Goal: Answer question/provide support: Share knowledge or assist other users

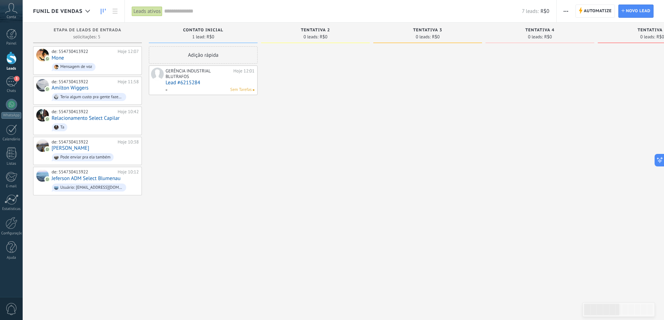
scroll to position [10, 0]
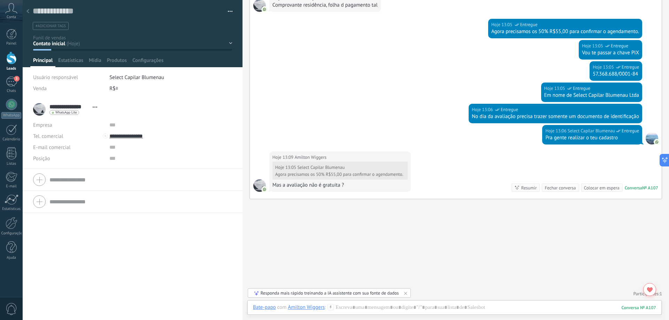
scroll to position [514, 0]
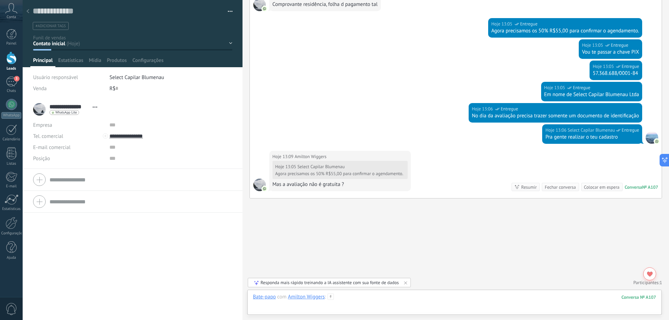
click at [362, 300] on div at bounding box center [454, 304] width 403 height 21
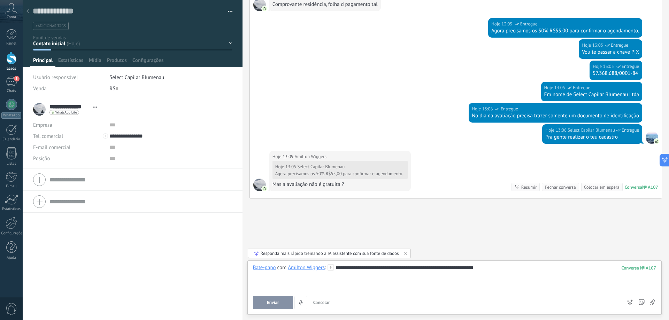
click at [273, 301] on span "Enviar" at bounding box center [273, 302] width 12 height 5
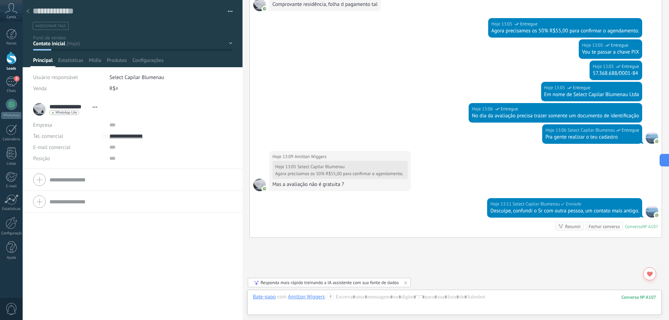
scroll to position [554, 0]
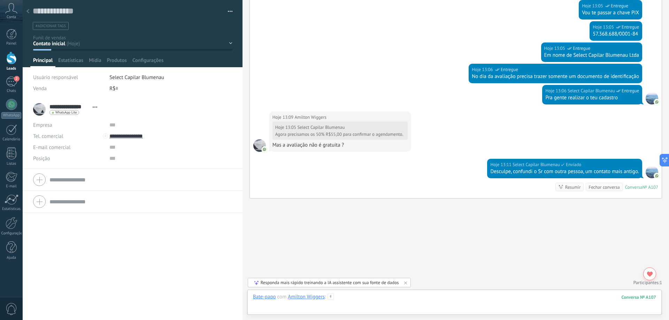
click at [371, 299] on div at bounding box center [454, 304] width 403 height 21
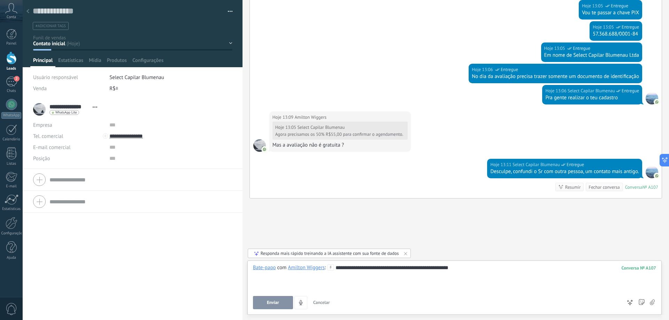
click at [280, 309] on button "Enviar" at bounding box center [273, 302] width 40 height 13
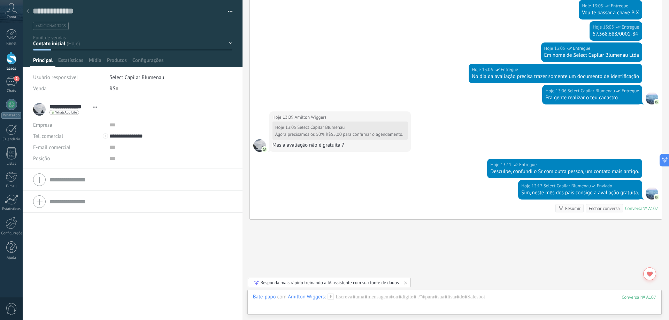
scroll to position [575, 0]
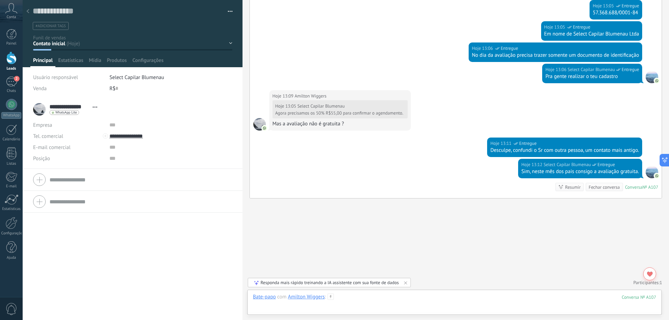
click at [372, 296] on div at bounding box center [454, 304] width 403 height 21
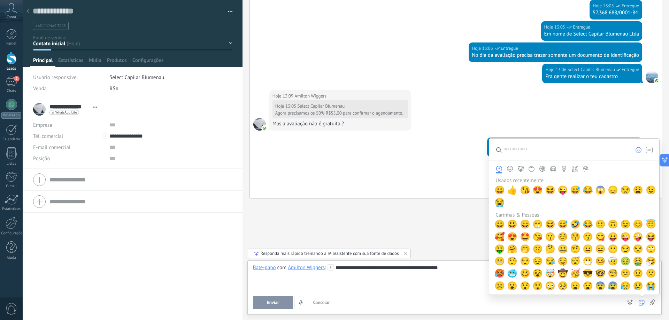
click at [641, 302] on use at bounding box center [642, 303] width 6 height 6
click at [647, 190] on span "😉" at bounding box center [650, 190] width 10 height 10
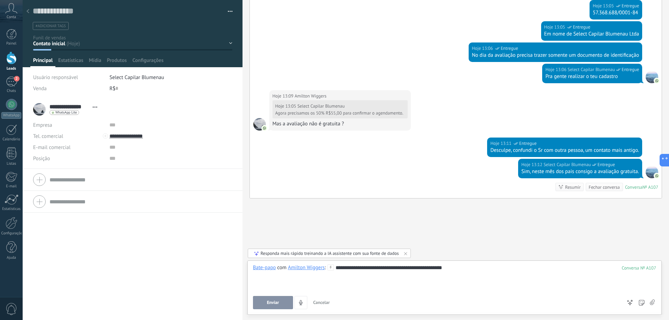
click at [270, 304] on span "Enviar" at bounding box center [273, 302] width 12 height 5
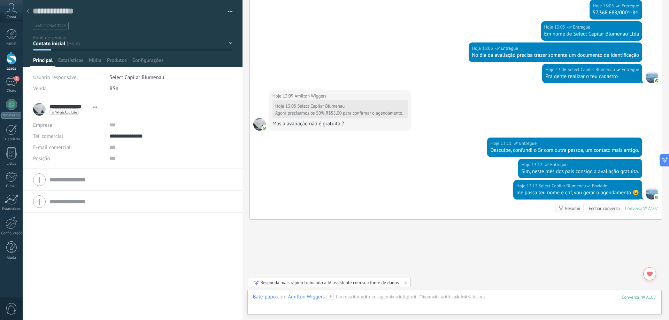
scroll to position [596, 0]
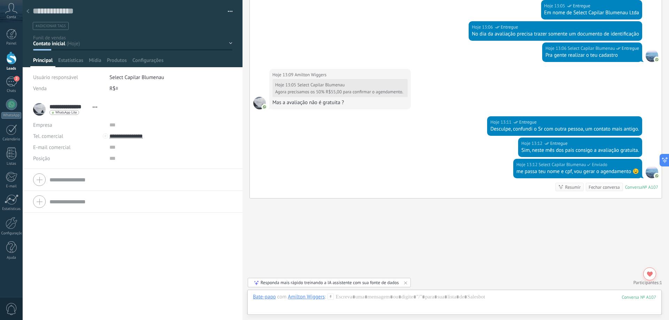
click at [29, 11] on icon at bounding box center [27, 11] width 3 height 4
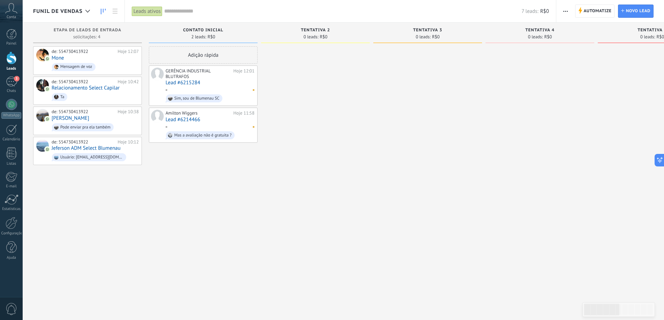
click at [206, 85] on link "Lead #6215284" at bounding box center [209, 83] width 89 height 6
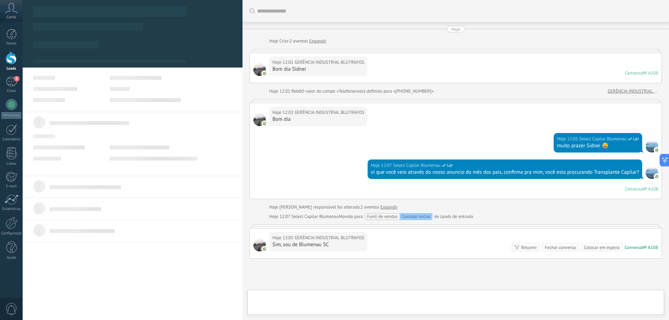
type textarea "**********"
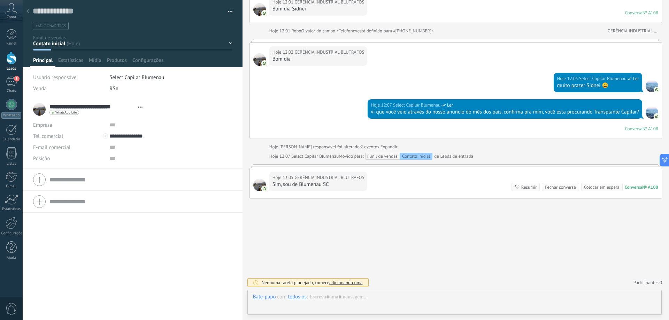
scroll to position [10, 0]
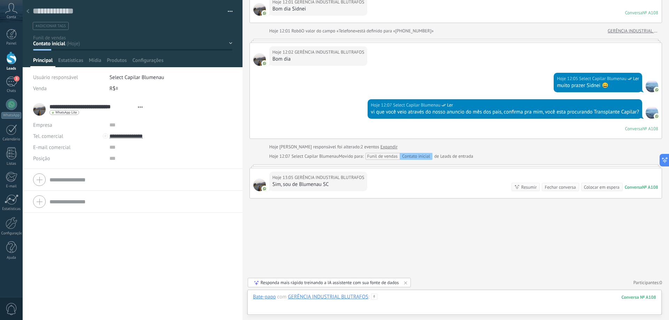
click at [397, 299] on div at bounding box center [454, 304] width 403 height 21
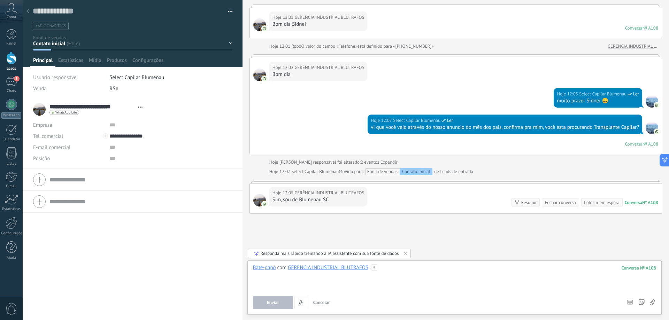
scroll to position [60, 0]
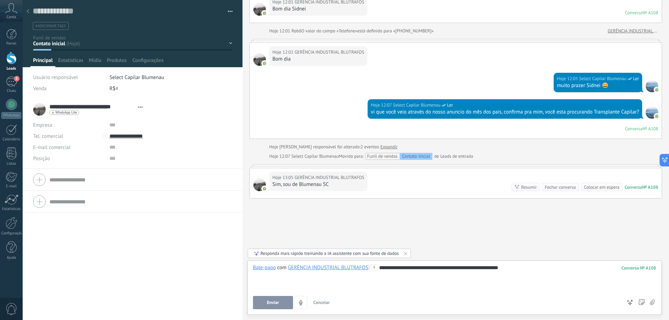
click at [276, 303] on span "Enviar" at bounding box center [273, 302] width 12 height 5
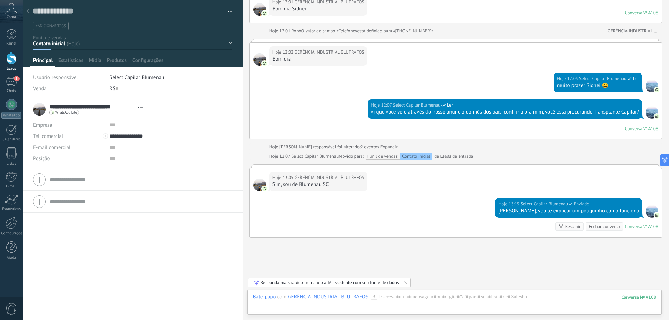
scroll to position [100, 0]
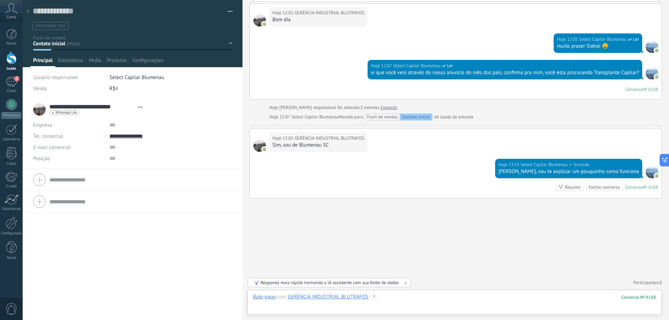
click at [399, 302] on div at bounding box center [454, 304] width 403 height 21
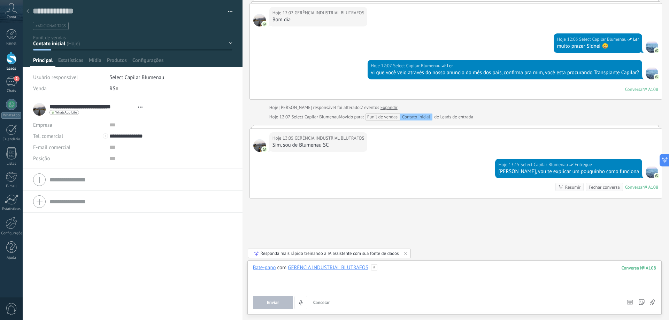
paste div
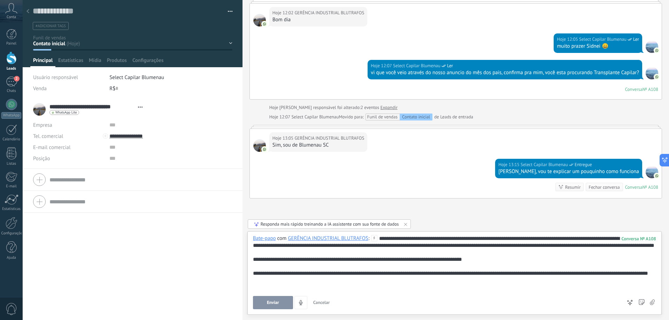
click at [397, 284] on div "**********" at bounding box center [454, 277] width 403 height 14
click at [273, 302] on span "Enviar" at bounding box center [273, 302] width 12 height 5
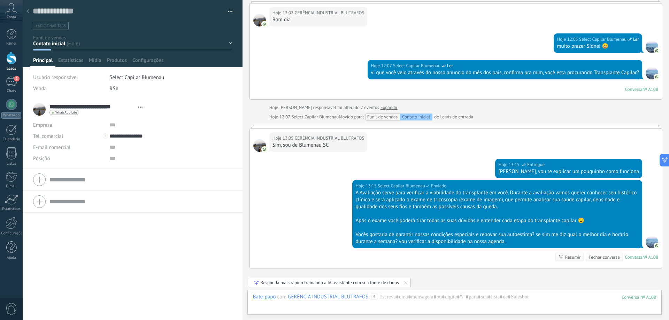
scroll to position [170, 0]
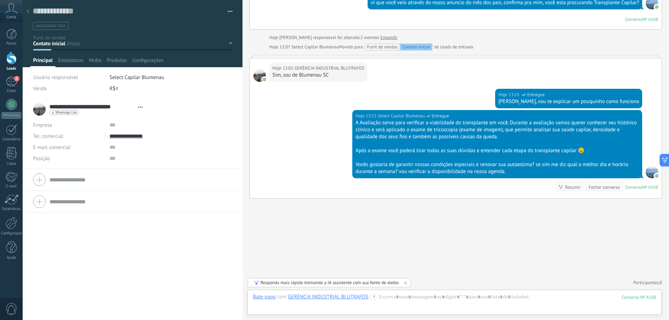
click at [29, 9] on div at bounding box center [28, 12] width 10 height 14
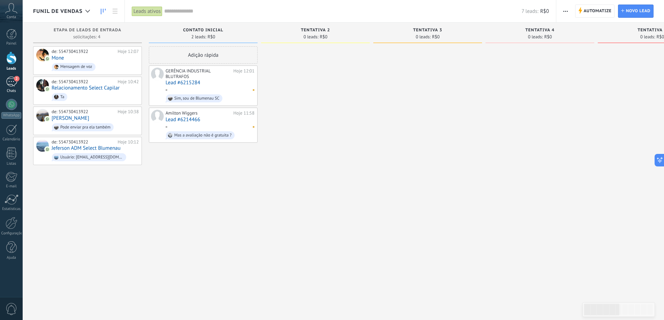
click at [10, 84] on div "2" at bounding box center [11, 82] width 11 height 10
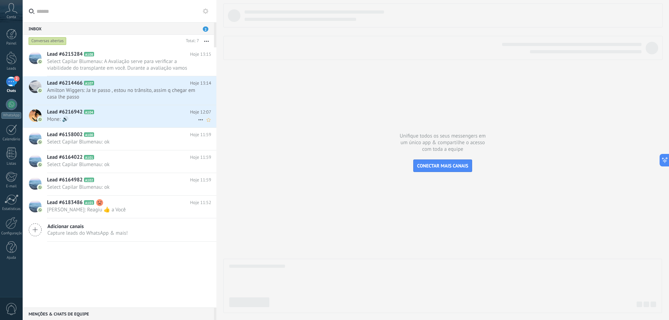
click at [134, 121] on span "Mone: 🔊" at bounding box center [122, 119] width 151 height 7
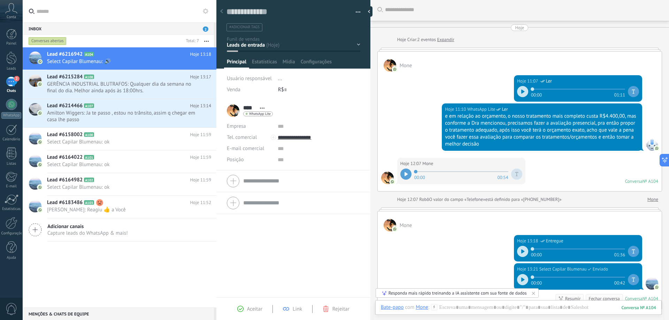
scroll to position [31, 0]
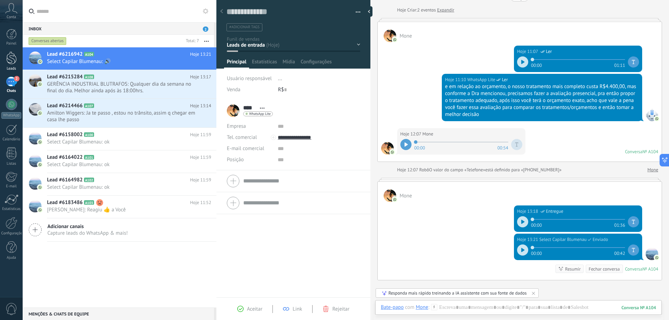
click at [15, 55] on div at bounding box center [11, 58] width 10 height 13
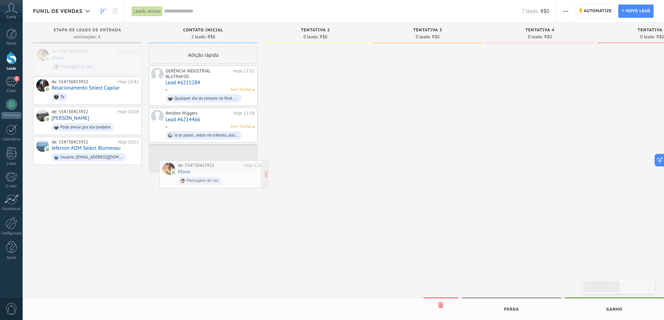
drag, startPoint x: 91, startPoint y: 56, endPoint x: 217, endPoint y: 170, distance: 169.9
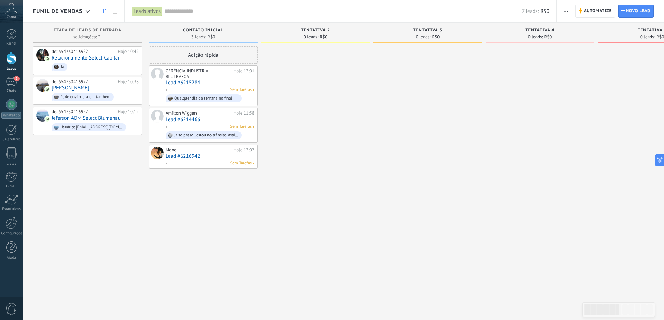
click at [216, 122] on link "Lead #6214466" at bounding box center [209, 120] width 89 height 6
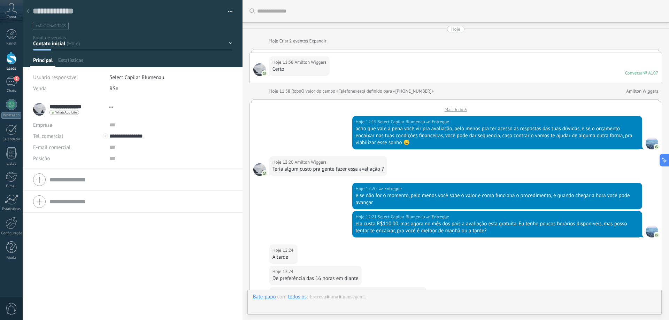
type textarea "**********"
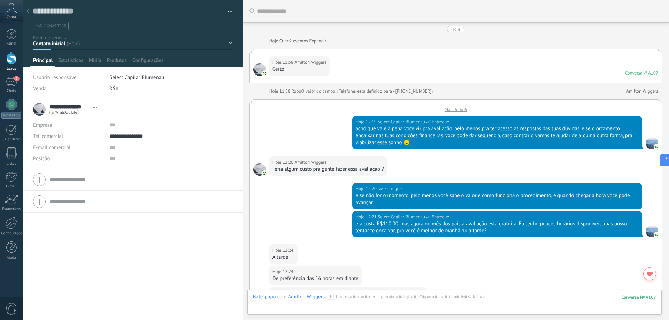
scroll to position [486, 0]
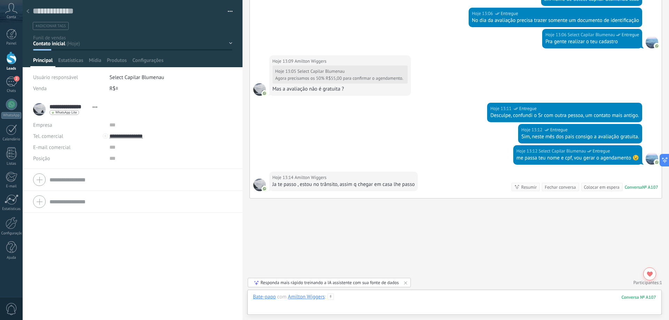
click at [391, 300] on div at bounding box center [454, 304] width 403 height 21
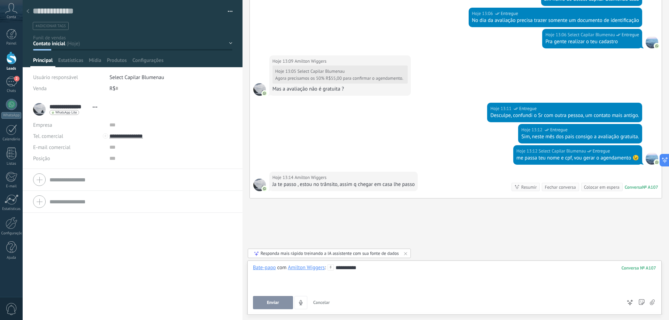
click at [280, 307] on button "Enviar" at bounding box center [273, 302] width 40 height 13
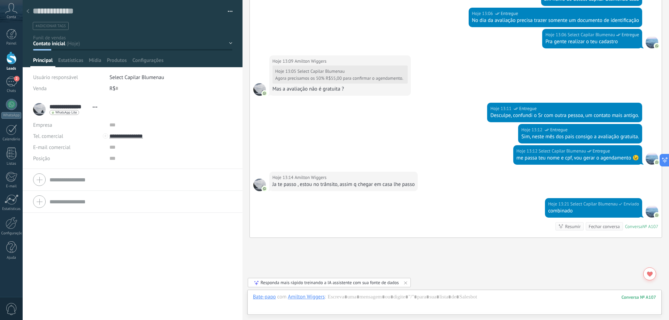
scroll to position [526, 0]
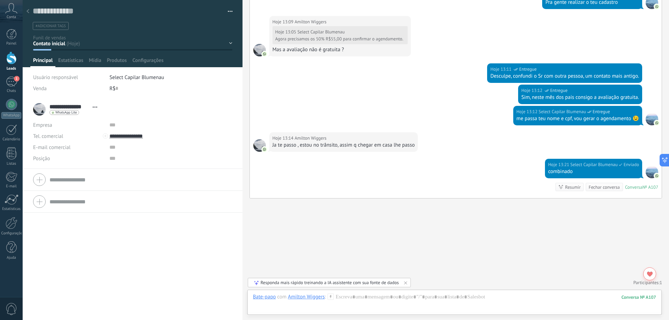
click at [25, 13] on div at bounding box center [28, 12] width 10 height 14
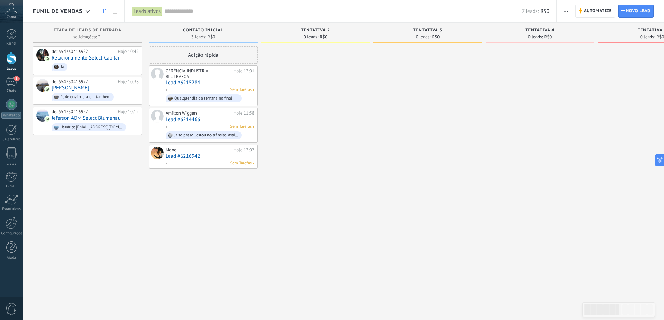
click at [211, 85] on link "Lead #6215284" at bounding box center [209, 83] width 89 height 6
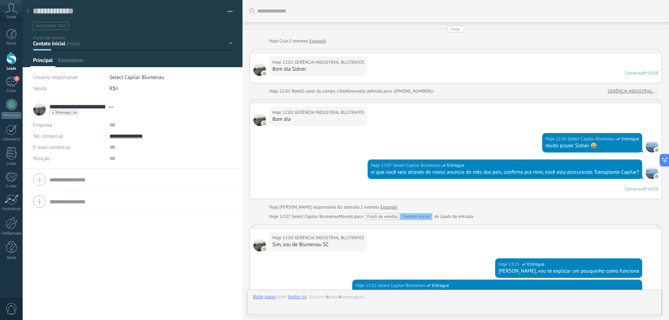
type textarea "**********"
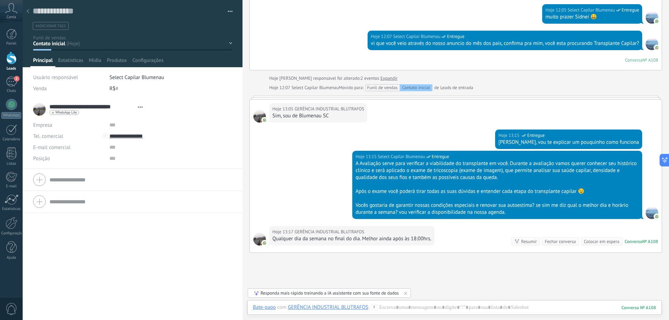
scroll to position [174, 0]
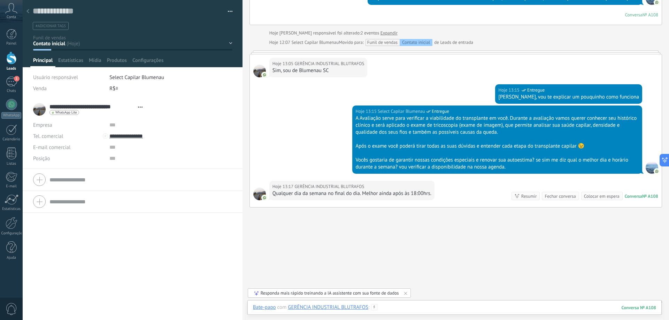
click at [397, 307] on div at bounding box center [454, 314] width 403 height 21
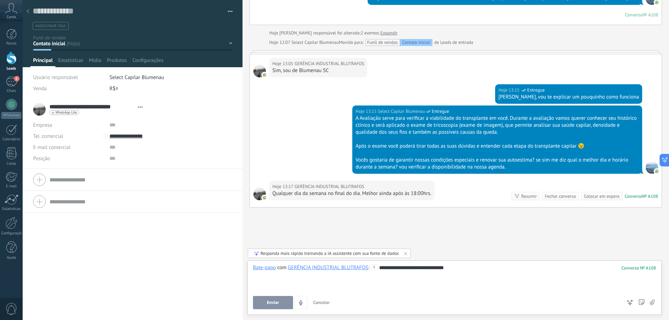
click at [284, 301] on button "Enviar" at bounding box center [273, 302] width 40 height 13
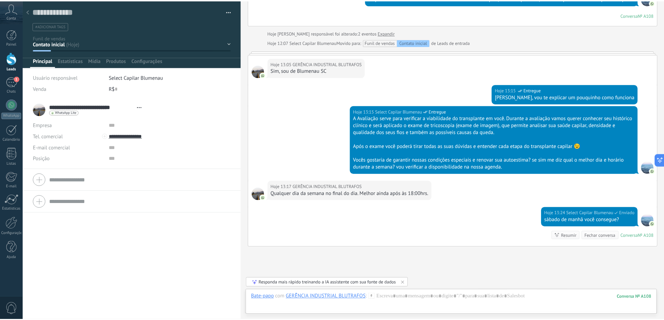
scroll to position [223, 0]
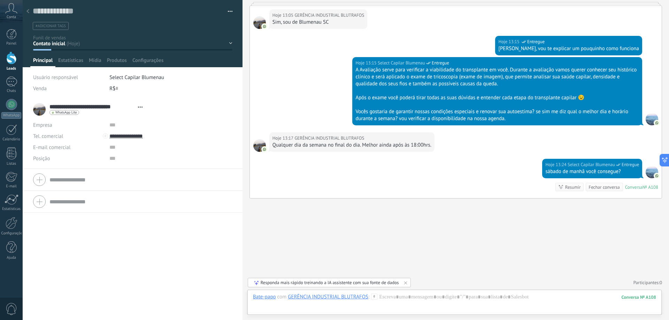
click at [28, 11] on icon at bounding box center [27, 11] width 3 height 4
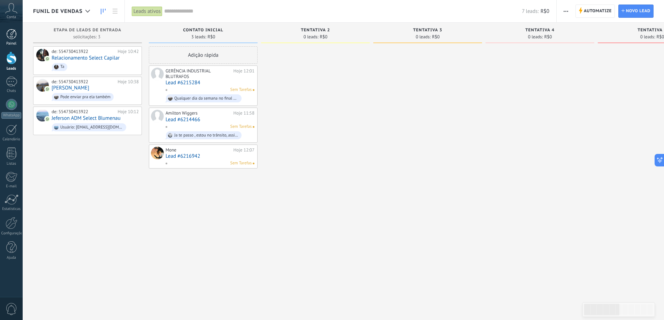
click at [11, 32] on div at bounding box center [11, 34] width 10 height 10
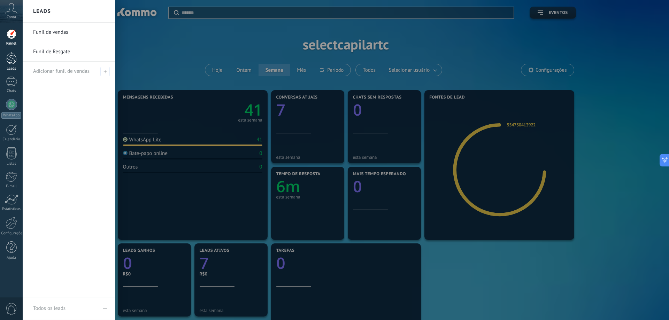
click at [14, 62] on div at bounding box center [11, 58] width 10 height 13
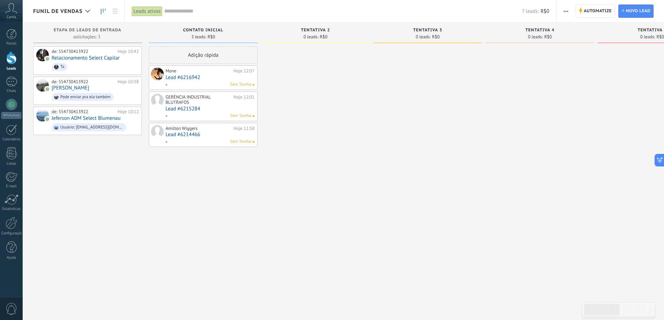
click at [202, 80] on link "Lead #6216942" at bounding box center [209, 78] width 89 height 6
click at [206, 111] on link "Lead #6215284" at bounding box center [209, 109] width 89 height 6
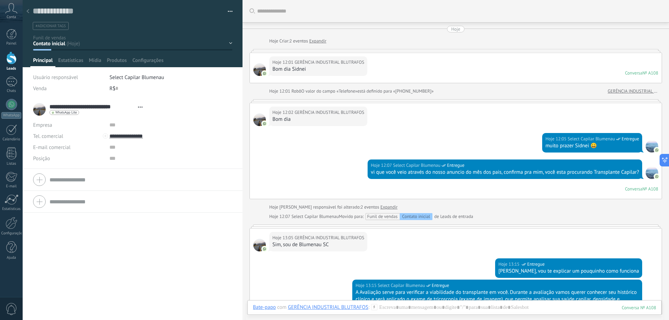
click at [30, 12] on div at bounding box center [28, 12] width 10 height 14
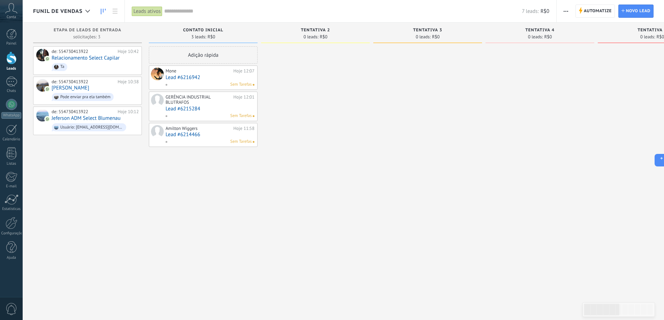
click at [203, 134] on link "Lead #6214466" at bounding box center [209, 135] width 89 height 6
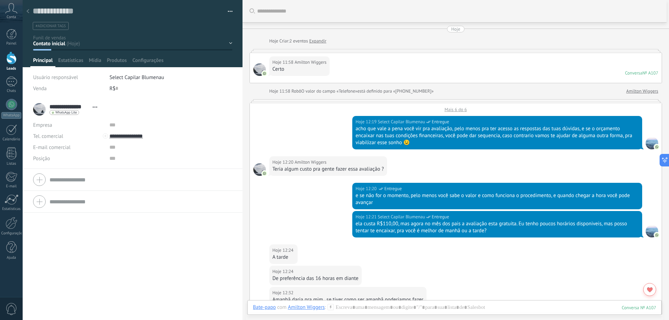
click at [27, 9] on div at bounding box center [28, 12] width 10 height 14
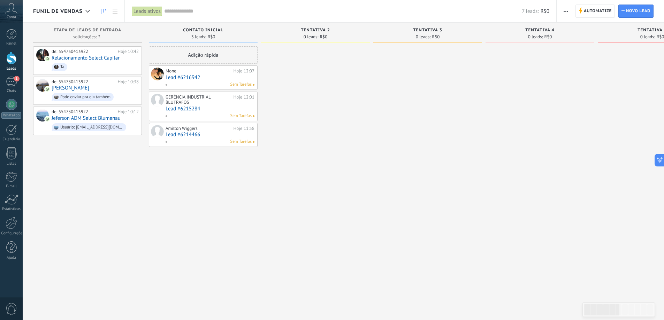
click at [207, 79] on link "Lead #6216942" at bounding box center [209, 78] width 89 height 6
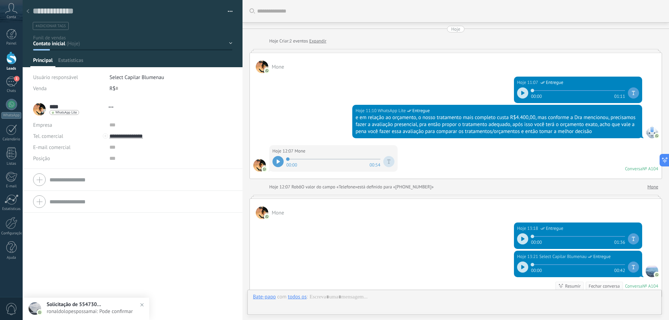
type textarea "**********"
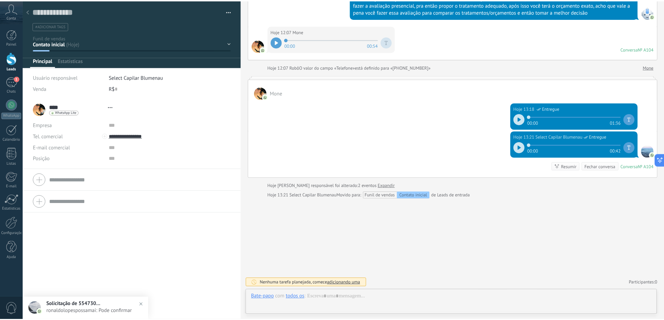
scroll to position [10, 0]
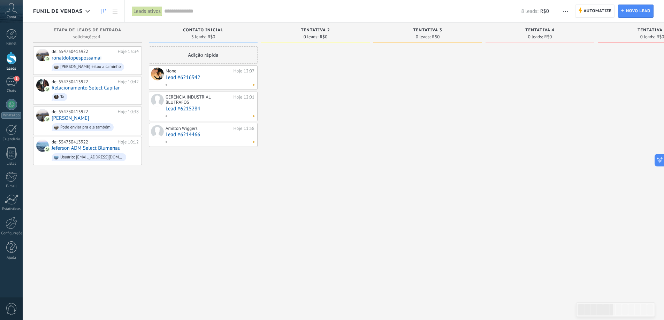
click at [206, 135] on link "Lead #6214466" at bounding box center [209, 135] width 89 height 6
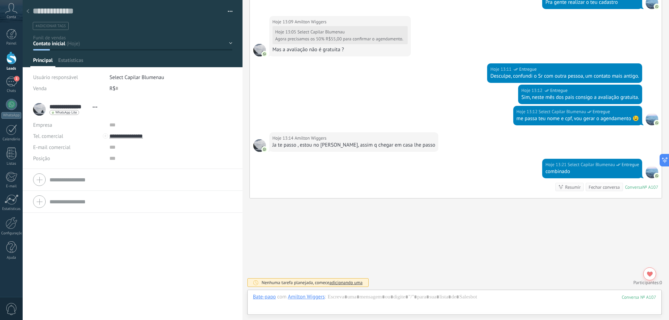
scroll to position [10, 0]
click at [26, 8] on div at bounding box center [28, 12] width 10 height 14
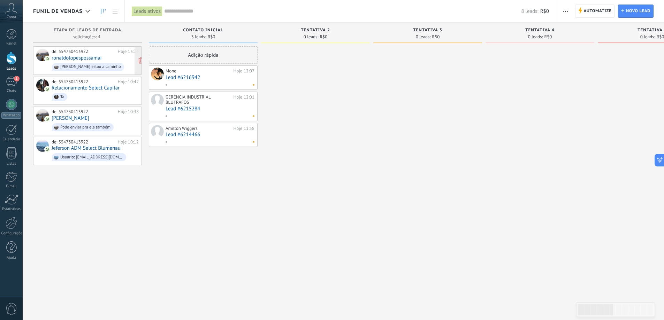
click at [110, 59] on div "de: 554730413922 Hoje 13:34 ronaldolopespossamai Já estou a caminho" at bounding box center [95, 61] width 87 height 24
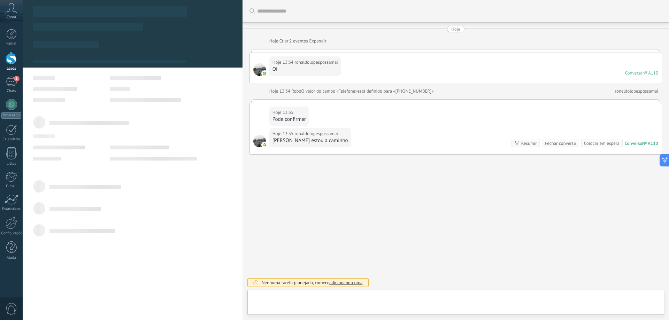
type textarea "**********"
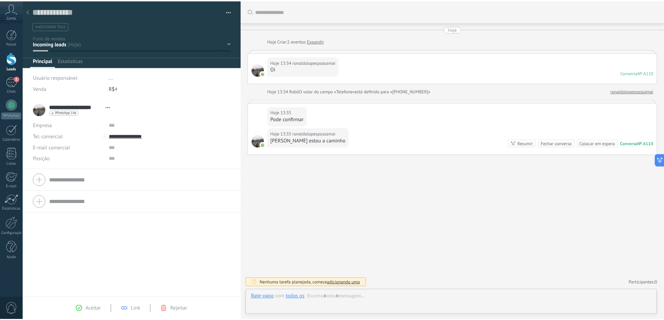
scroll to position [10, 0]
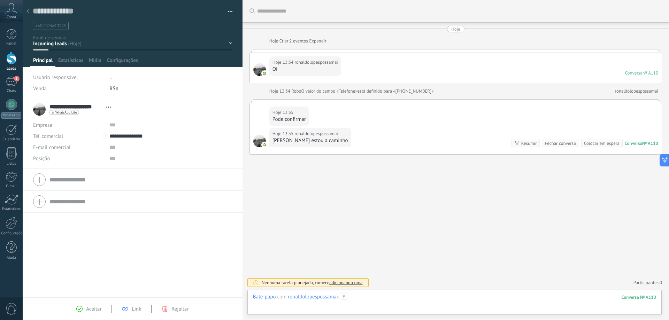
click at [374, 300] on div at bounding box center [454, 304] width 403 height 21
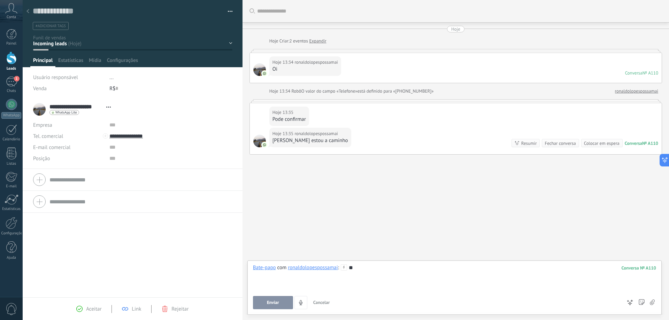
click at [280, 299] on button "Enviar" at bounding box center [273, 302] width 40 height 13
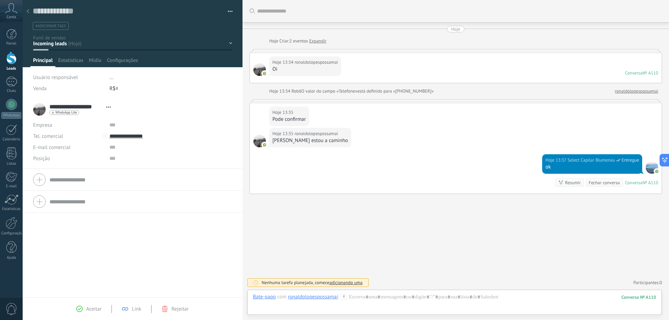
click at [28, 9] on icon at bounding box center [27, 11] width 3 height 4
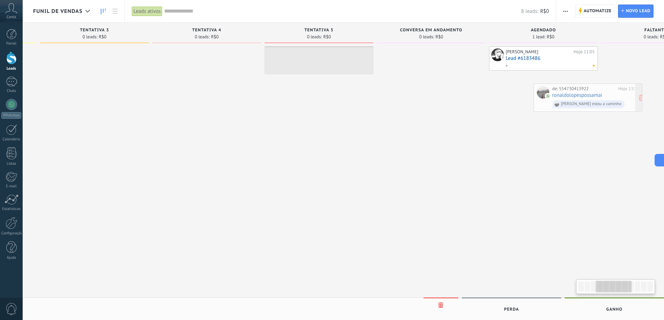
scroll to position [0, 341]
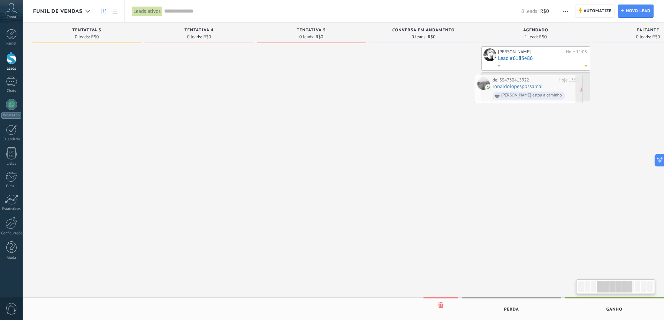
drag, startPoint x: 109, startPoint y: 59, endPoint x: 550, endPoint y: 87, distance: 441.6
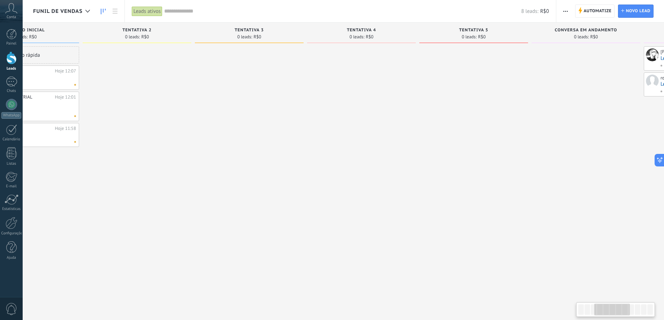
drag, startPoint x: 203, startPoint y: 152, endPoint x: 417, endPoint y: 160, distance: 213.3
click at [416, 156] on div at bounding box center [361, 160] width 109 height 229
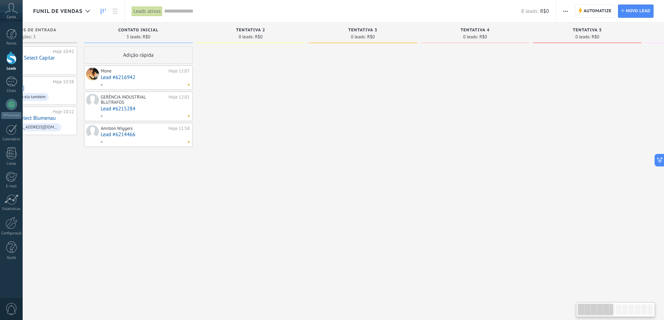
drag, startPoint x: 192, startPoint y: 211, endPoint x: 458, endPoint y: 212, distance: 266.8
click at [416, 210] on div "Etapa de leads de entrada solicitações: 3 0 0 0 4 de: 554730413922 Hoje 10:42 R…" at bounding box center [646, 149] width 1356 height 253
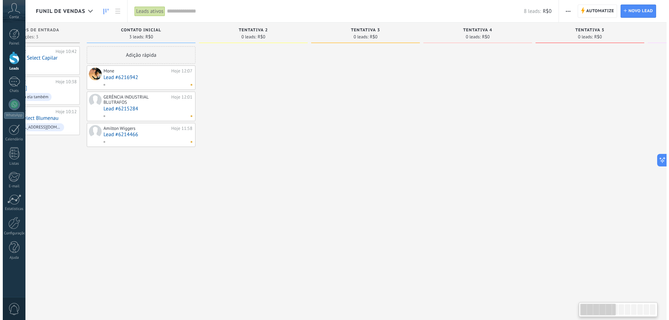
scroll to position [0, 0]
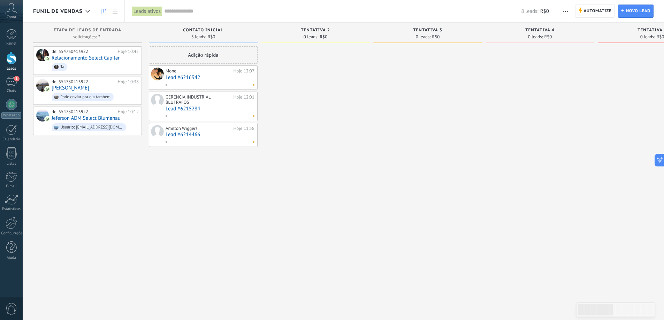
click at [206, 134] on link "Lead #6214466" at bounding box center [209, 135] width 89 height 6
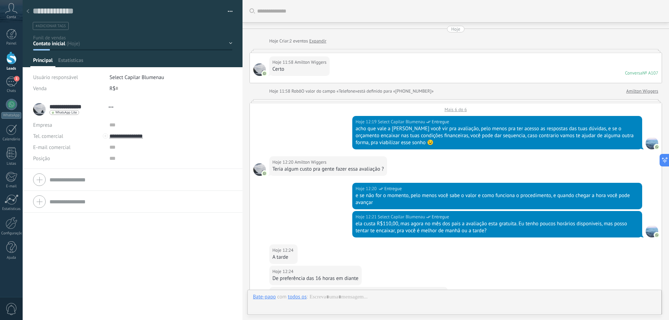
type textarea "**********"
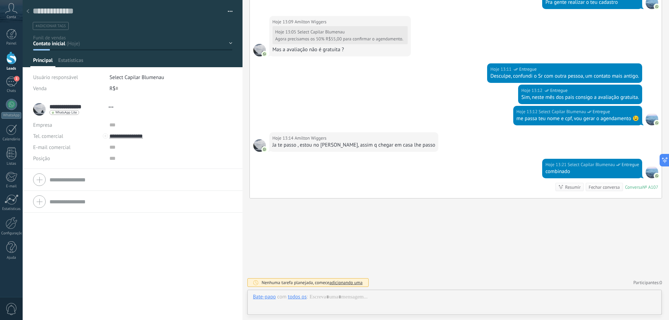
scroll to position [10, 0]
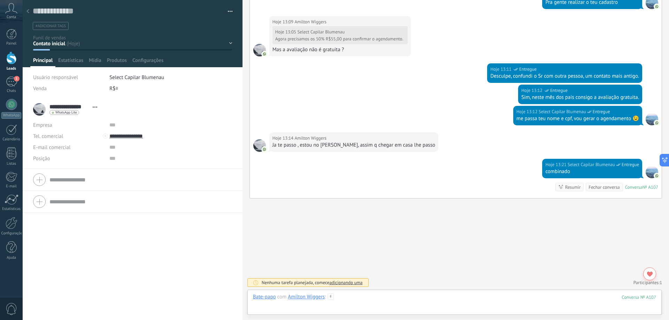
click at [414, 299] on div at bounding box center [454, 304] width 403 height 21
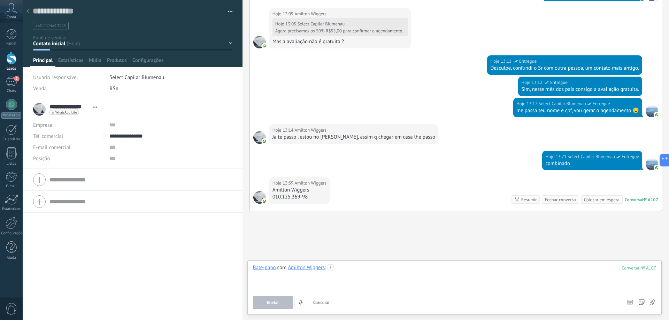
scroll to position [525, 0]
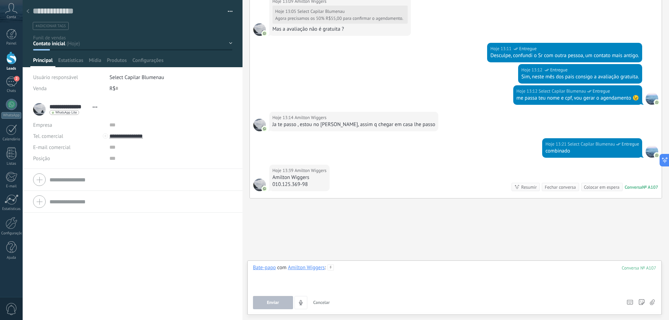
click at [341, 269] on div at bounding box center [454, 277] width 403 height 26
drag, startPoint x: 272, startPoint y: 176, endPoint x: 311, endPoint y: 185, distance: 40.0
click at [311, 185] on div "Amilton Wiggers 010.125.369-98" at bounding box center [299, 181] width 54 height 14
click at [376, 278] on div at bounding box center [454, 277] width 403 height 26
click at [379, 265] on div at bounding box center [454, 277] width 403 height 26
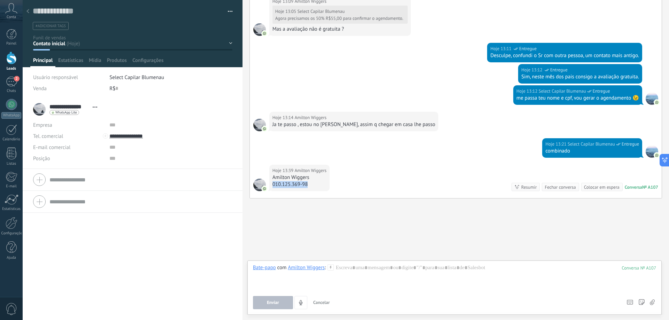
drag, startPoint x: 272, startPoint y: 185, endPoint x: 309, endPoint y: 182, distance: 37.1
click at [309, 182] on div "010.125.369-98" at bounding box center [299, 184] width 54 height 7
copy div "010.125.369-98"
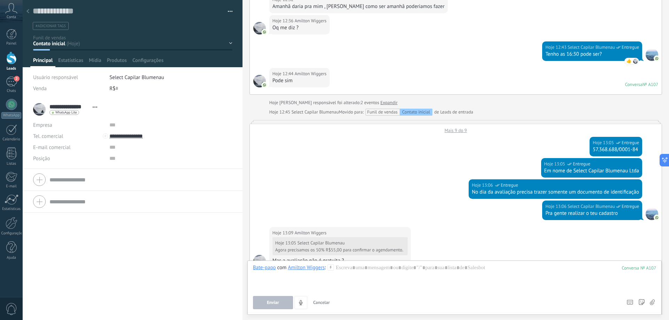
scroll to position [281, 0]
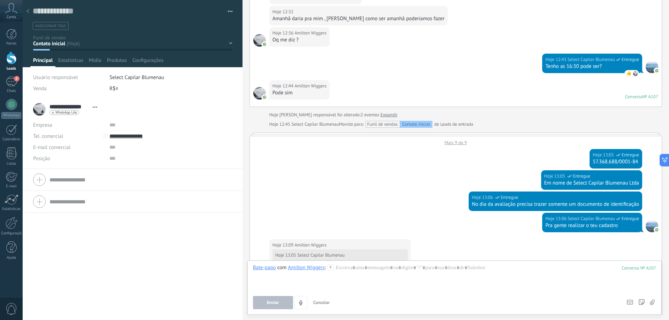
click at [380, 116] on link "Expandir" at bounding box center [388, 114] width 17 height 7
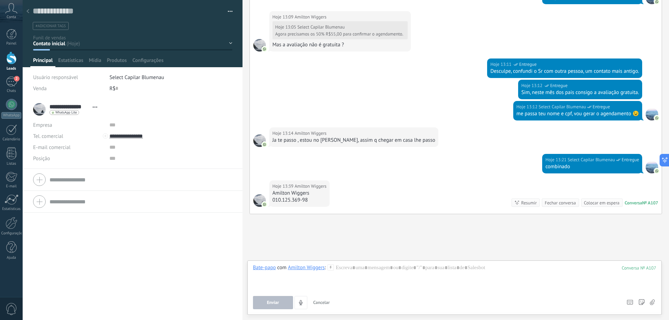
scroll to position [534, 0]
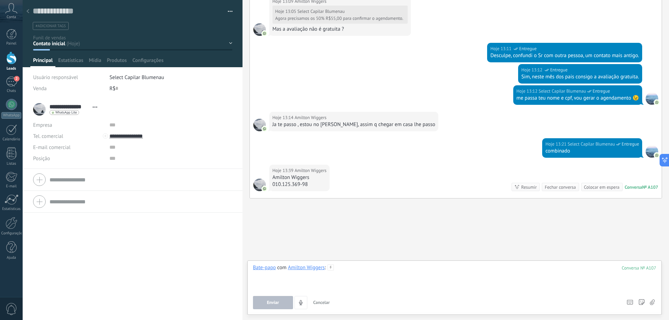
click at [356, 269] on div at bounding box center [454, 277] width 403 height 26
click at [282, 306] on button "Enviar" at bounding box center [273, 302] width 40 height 13
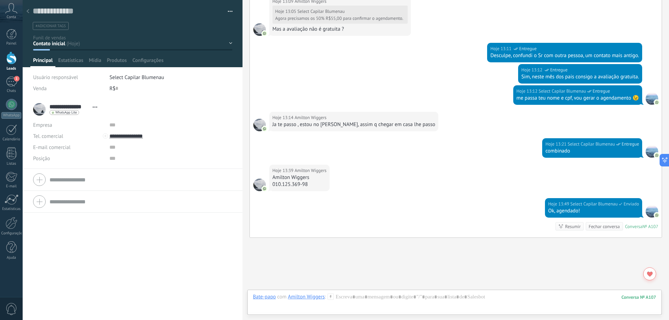
scroll to position [574, 0]
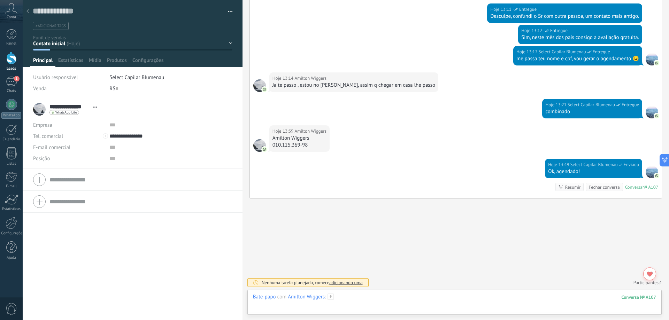
click at [355, 300] on div at bounding box center [454, 304] width 403 height 21
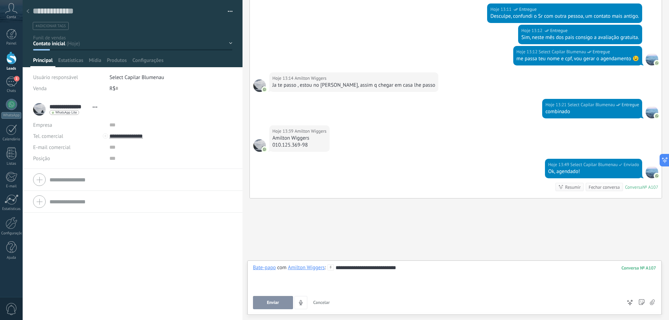
click at [274, 302] on span "Enviar" at bounding box center [273, 302] width 12 height 5
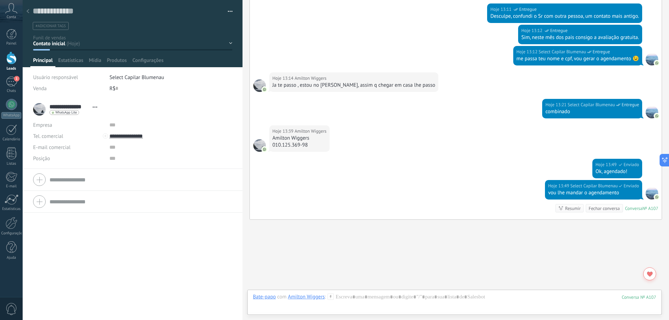
scroll to position [595, 0]
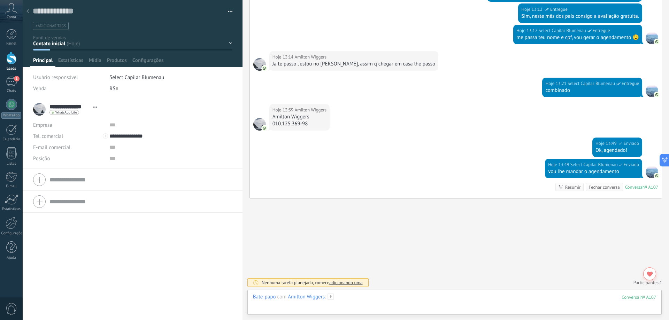
click at [362, 300] on div at bounding box center [454, 304] width 403 height 21
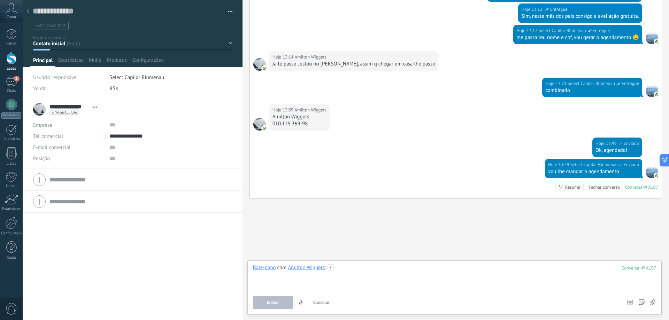
paste div
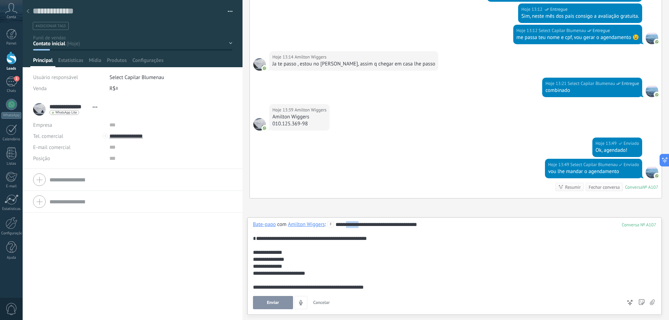
drag, startPoint x: 363, startPoint y: 223, endPoint x: 346, endPoint y: 223, distance: 17.1
click at [346, 223] on div "**********" at bounding box center [453, 266] width 401 height 91
click at [422, 246] on div at bounding box center [453, 245] width 401 height 7
drag, startPoint x: 430, startPoint y: 224, endPoint x: 335, endPoint y: 222, distance: 94.4
click at [335, 222] on div "**********" at bounding box center [453, 266] width 401 height 91
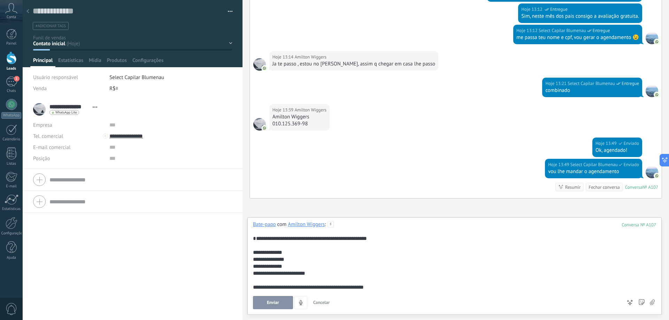
click at [292, 252] on div "**********" at bounding box center [453, 252] width 401 height 7
click at [269, 257] on div "**********" at bounding box center [453, 259] width 401 height 7
drag, startPoint x: 314, startPoint y: 253, endPoint x: 288, endPoint y: 252, distance: 25.4
click at [288, 252] on div "**********" at bounding box center [453, 252] width 401 height 7
click at [268, 258] on div "**********" at bounding box center [453, 259] width 401 height 7
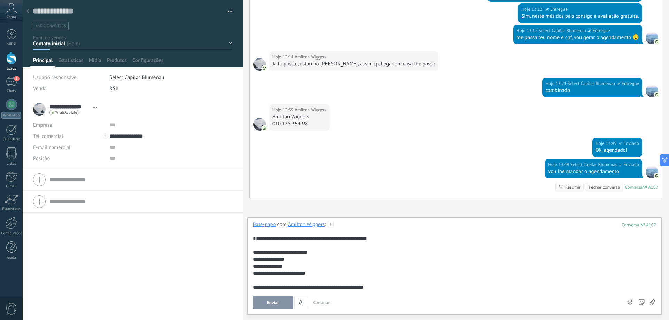
click at [276, 266] on div "**********" at bounding box center [453, 266] width 401 height 7
click at [277, 264] on div "**********" at bounding box center [453, 266] width 401 height 7
click at [335, 271] on div "**********" at bounding box center [453, 273] width 401 height 7
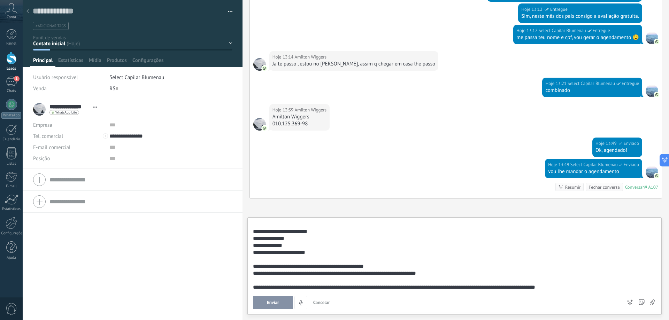
click at [276, 306] on button "Enviar" at bounding box center [273, 302] width 40 height 13
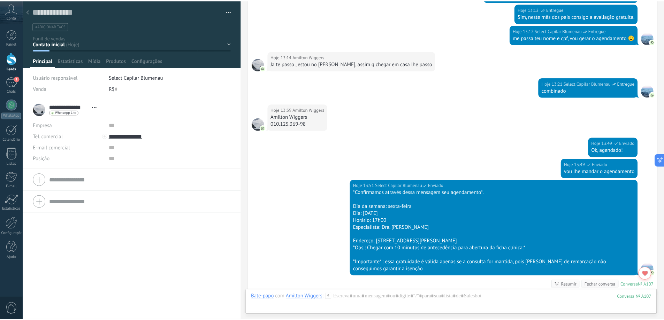
scroll to position [693, 0]
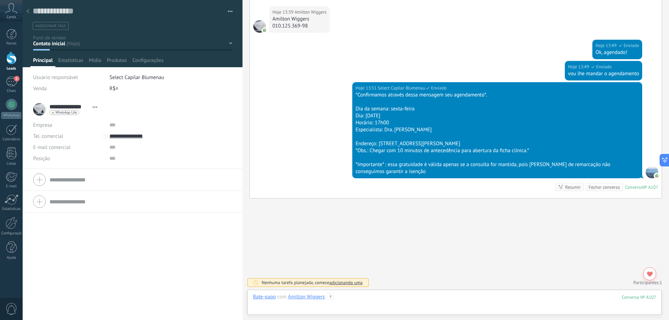
click at [363, 297] on div at bounding box center [454, 304] width 403 height 21
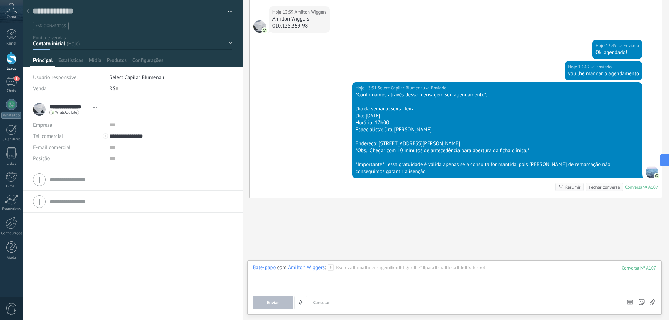
click at [29, 11] on icon at bounding box center [27, 11] width 3 height 4
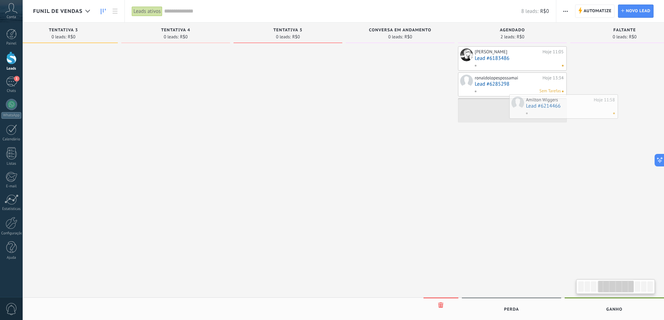
scroll to position [0, 369]
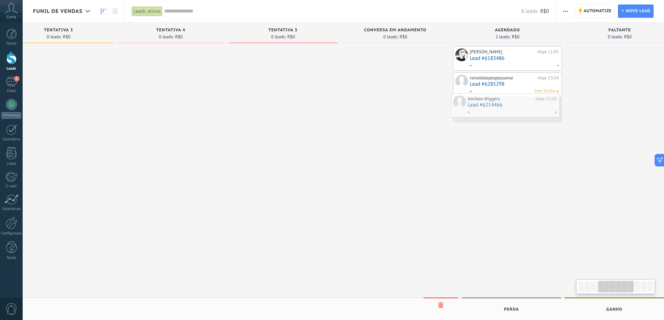
drag, startPoint x: 200, startPoint y: 135, endPoint x: 502, endPoint y: 106, distance: 303.5
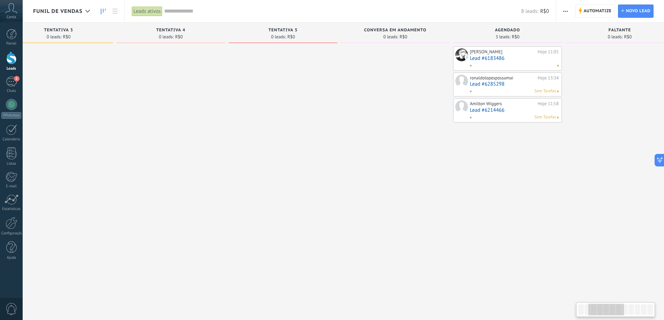
drag, startPoint x: 413, startPoint y: 218, endPoint x: 666, endPoint y: 223, distance: 252.9
click at [337, 218] on div at bounding box center [283, 160] width 109 height 229
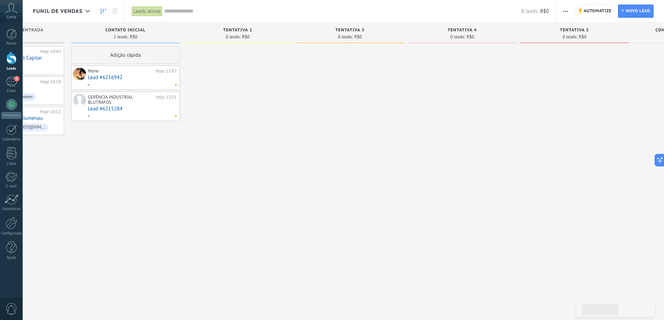
scroll to position [0, 0]
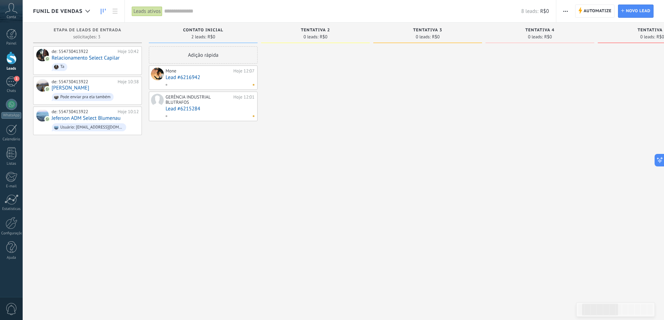
drag, startPoint x: 298, startPoint y: 208, endPoint x: 547, endPoint y: 209, distance: 249.4
drag, startPoint x: 291, startPoint y: 210, endPoint x: 386, endPoint y: 214, distance: 95.5
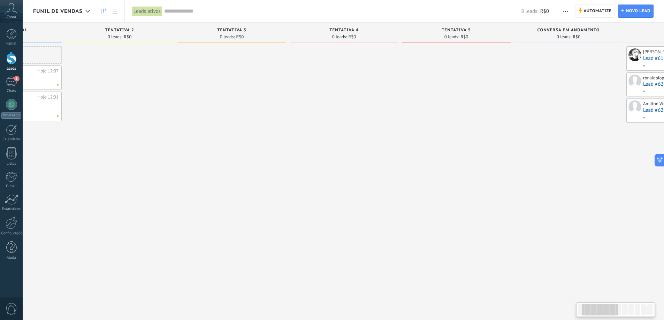
drag, startPoint x: 566, startPoint y: 141, endPoint x: 310, endPoint y: 160, distance: 257.1
click at [402, 160] on div at bounding box center [456, 160] width 109 height 229
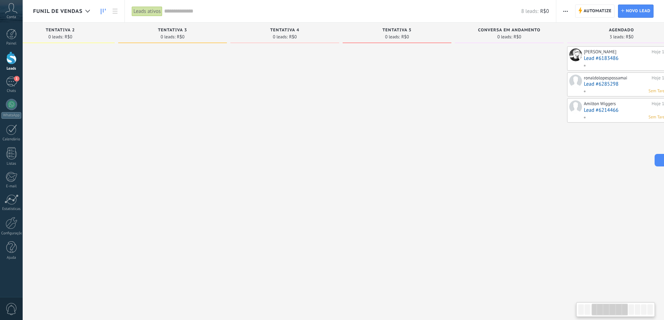
drag, startPoint x: 422, startPoint y: 218, endPoint x: 335, endPoint y: 217, distance: 87.1
click at [350, 218] on div "Etapa de leads de entrada solicitações: 3 0 0 0 4 de: 554730413922 Hoje 10:42 R…" at bounding box center [456, 149] width 1356 height 253
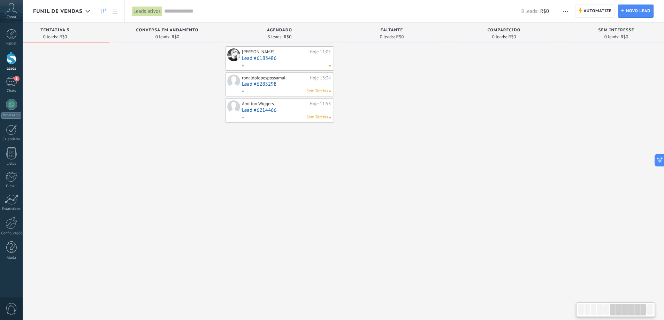
drag, startPoint x: 436, startPoint y: 214, endPoint x: 323, endPoint y: 218, distance: 113.3
click at [337, 218] on div at bounding box center [391, 160] width 109 height 229
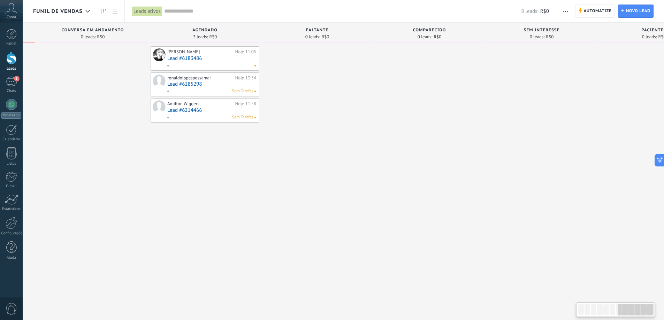
scroll to position [0, 726]
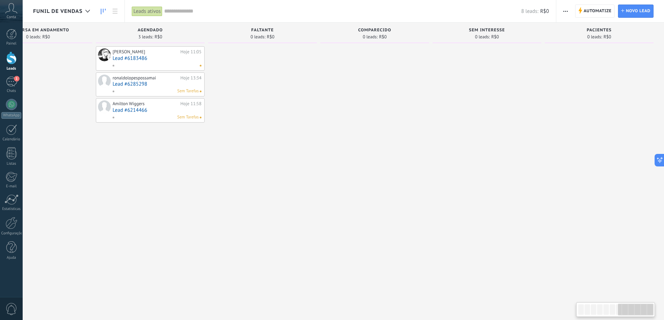
drag, startPoint x: 495, startPoint y: 207, endPoint x: 385, endPoint y: 214, distance: 110.7
click at [354, 215] on div at bounding box center [374, 160] width 109 height 229
click at [429, 200] on div at bounding box center [374, 160] width 109 height 229
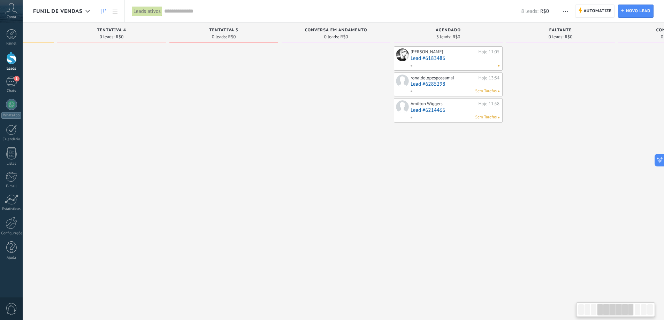
drag, startPoint x: 443, startPoint y: 212, endPoint x: 566, endPoint y: 215, distance: 122.6
click at [390, 209] on div at bounding box center [335, 160] width 109 height 229
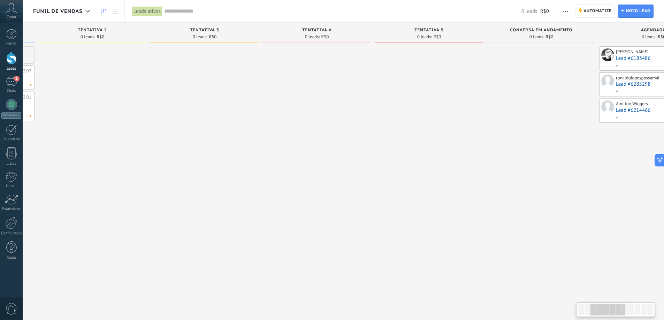
click at [371, 210] on div at bounding box center [316, 160] width 109 height 229
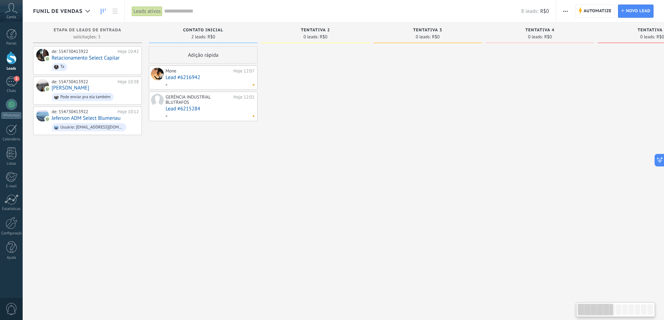
drag, startPoint x: 305, startPoint y: 214, endPoint x: 542, endPoint y: 211, distance: 236.6
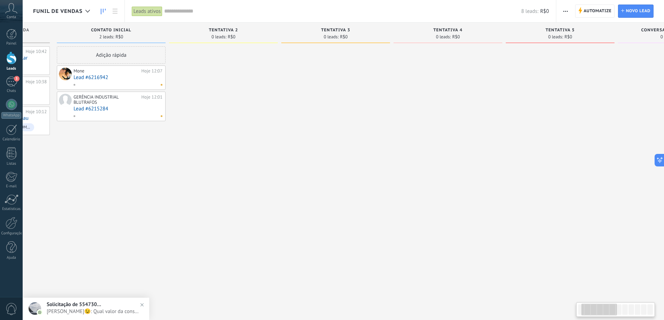
drag, startPoint x: 594, startPoint y: 237, endPoint x: 446, endPoint y: 233, distance: 147.7
click at [441, 236] on div "tentativa 4 0 leads: R$0" at bounding box center [449, 149] width 112 height 253
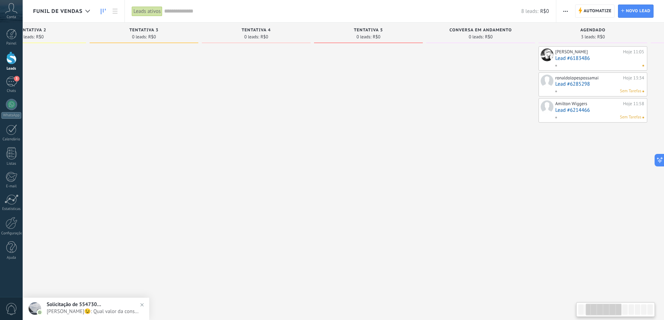
drag, startPoint x: 585, startPoint y: 211, endPoint x: 392, endPoint y: 216, distance: 192.7
click at [426, 216] on div at bounding box center [480, 160] width 109 height 229
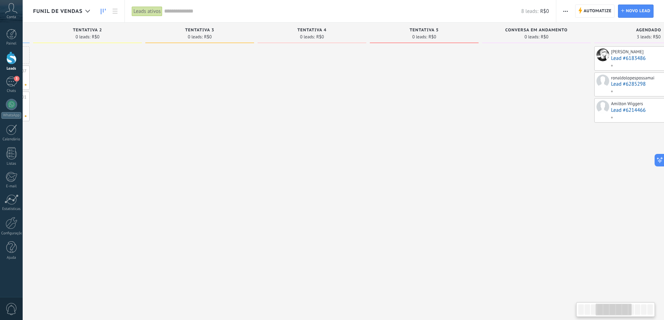
drag, startPoint x: 360, startPoint y: 231, endPoint x: 524, endPoint y: 228, distance: 164.1
click at [509, 229] on div "Etapa de leads de entrada solicitações: 3 0 0 0 4 de: 554730413922 Hoje 10:42 R…" at bounding box center [483, 149] width 1356 height 253
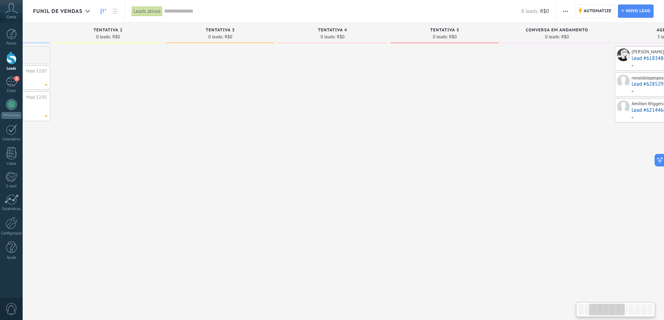
drag, startPoint x: 366, startPoint y: 230, endPoint x: 474, endPoint y: 226, distance: 108.4
click at [387, 225] on div at bounding box center [332, 160] width 109 height 229
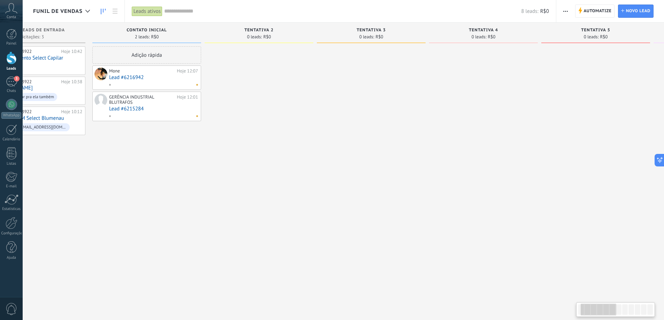
scroll to position [0, 0]
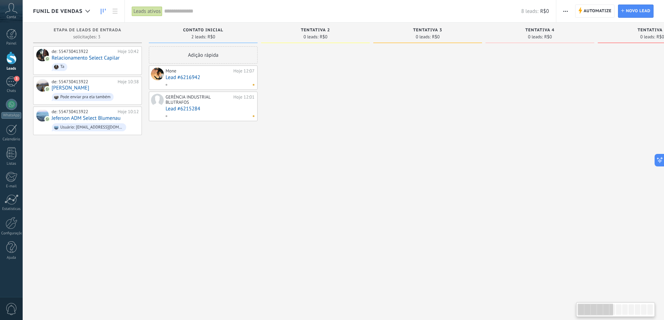
click at [443, 229] on div at bounding box center [427, 160] width 109 height 229
drag, startPoint x: 349, startPoint y: 225, endPoint x: 368, endPoint y: 226, distance: 19.5
